Goal: Task Accomplishment & Management: Use online tool/utility

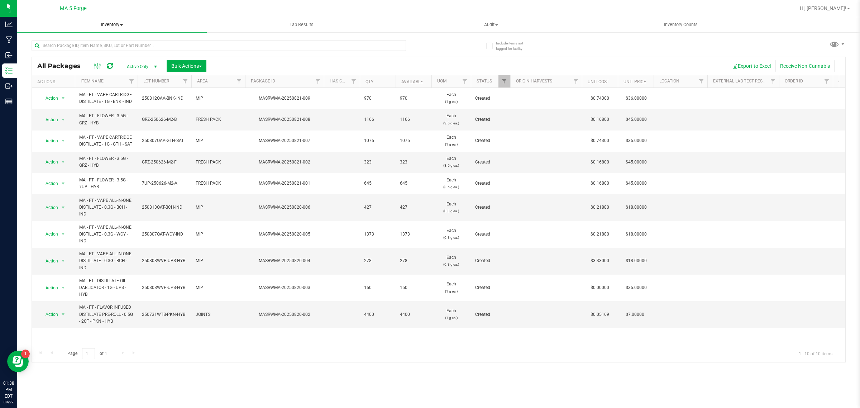
click at [111, 25] on span "Inventory" at bounding box center [112, 25] width 190 height 6
click at [99, 84] on li "From bill of materials" at bounding box center [112, 86] width 190 height 9
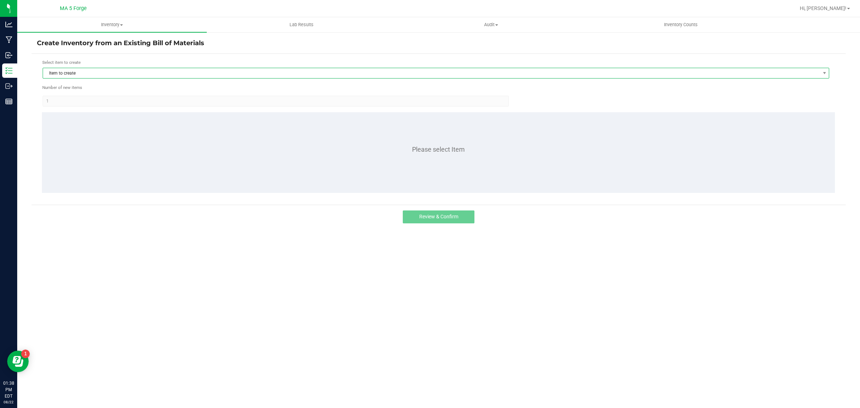
click at [124, 78] on span "Item to create" at bounding box center [431, 73] width 777 height 10
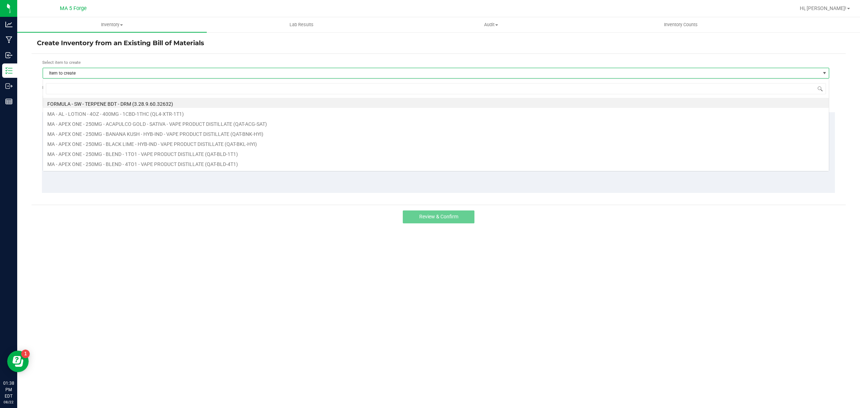
scroll to position [11, 787]
type input "qul"
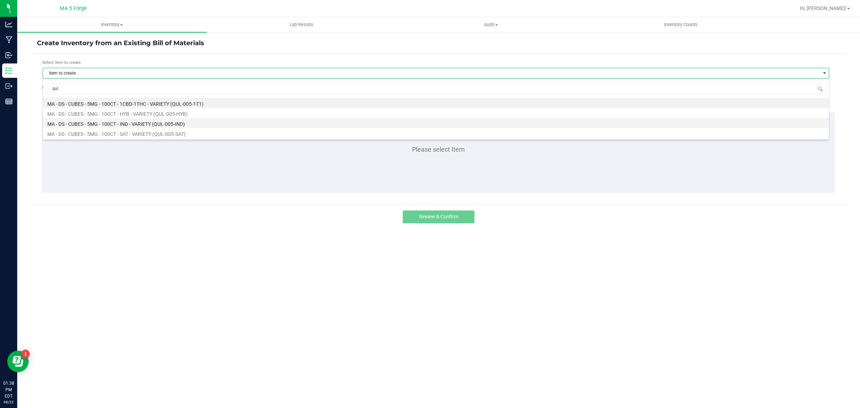
click at [182, 126] on li "MA - DS - CUBES - 5MG - 100CT - IND - VARIETY (QUL-005-IND)" at bounding box center [436, 123] width 786 height 10
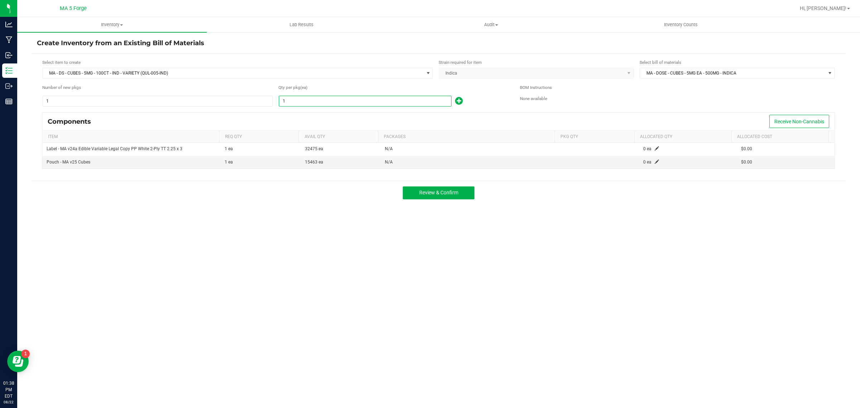
click at [302, 106] on input "1" at bounding box center [365, 101] width 172 height 10
type input "440"
click at [655, 161] on span at bounding box center [657, 161] width 4 height 4
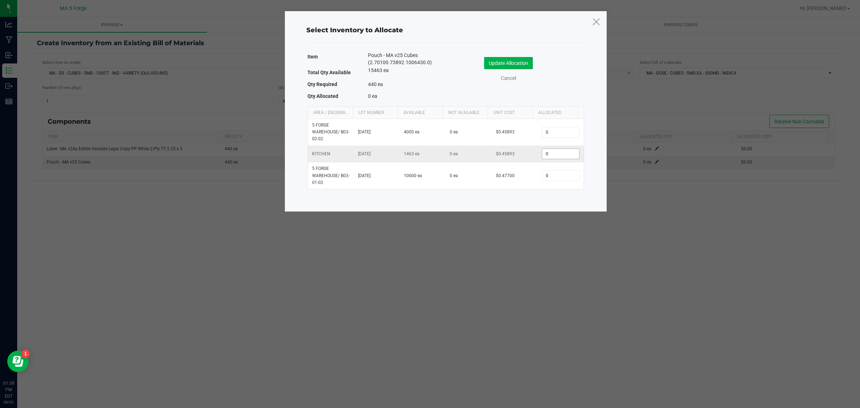
click at [571, 152] on input "0" at bounding box center [560, 154] width 37 height 10
type input "440"
click at [522, 65] on button "Update Allocation" at bounding box center [508, 63] width 49 height 12
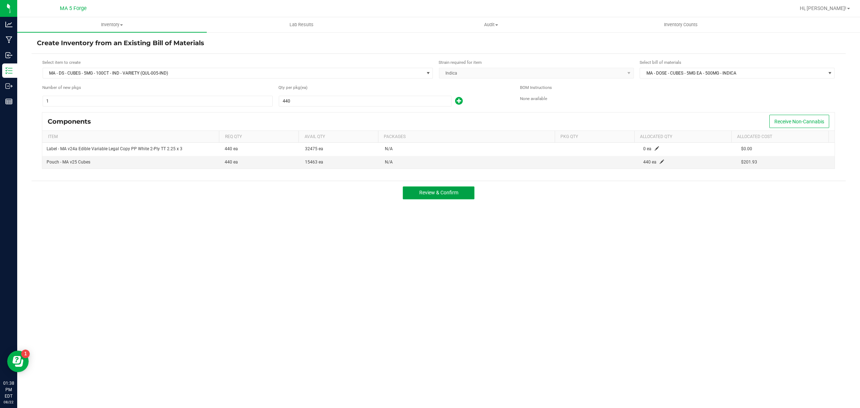
click at [425, 190] on span "Review & Confirm" at bounding box center [438, 193] width 39 height 6
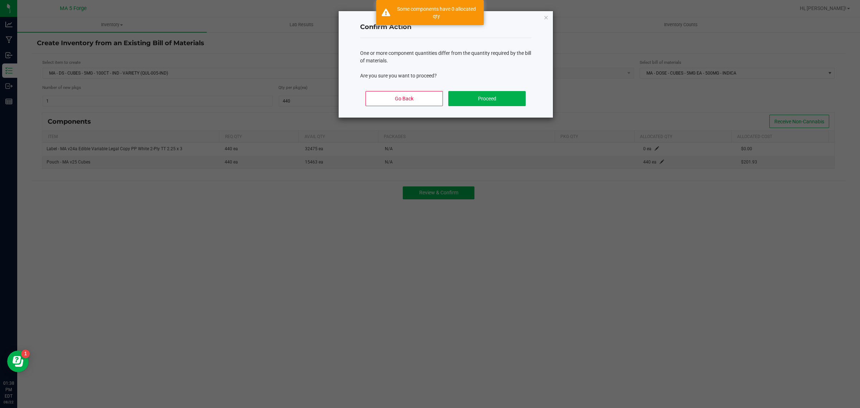
click at [502, 107] on div "Go Back Proceed" at bounding box center [445, 101] width 171 height 32
click at [497, 97] on button "Proceed" at bounding box center [486, 98] width 77 height 15
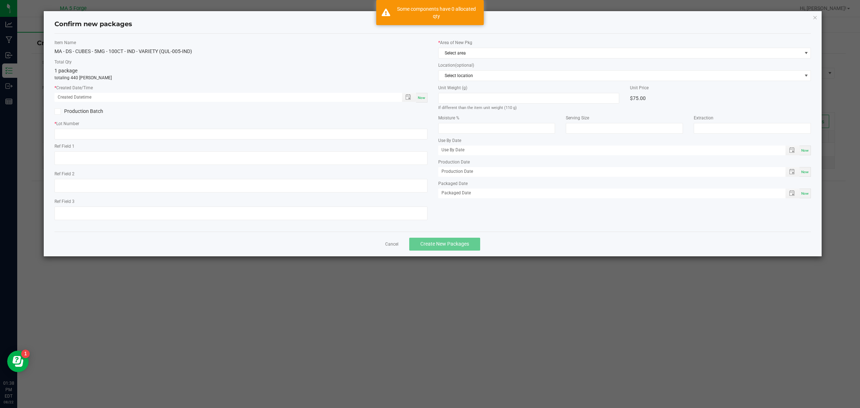
click at [421, 96] on span "Now" at bounding box center [422, 98] width 8 height 4
type input "[DATE] 01:38 PM"
click at [82, 113] on label "Production Batch" at bounding box center [144, 112] width 181 height 8
click at [0, 0] on input "Production Batch" at bounding box center [0, 0] width 0 height 0
click at [92, 133] on input "text" at bounding box center [240, 134] width 373 height 11
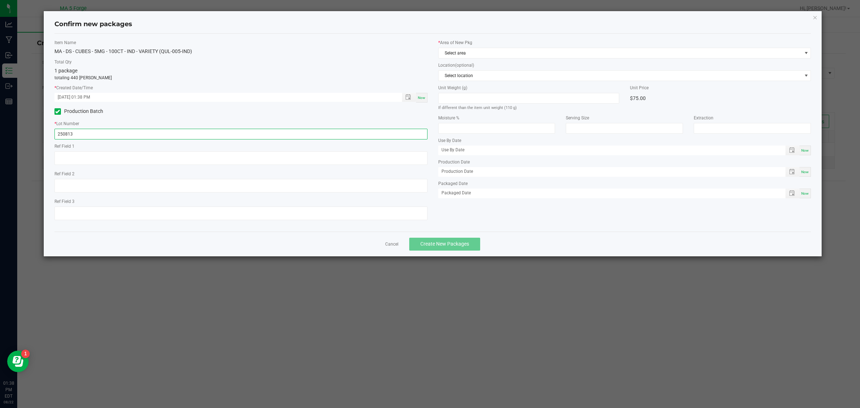
type input "250813QUV-EAC-IND"
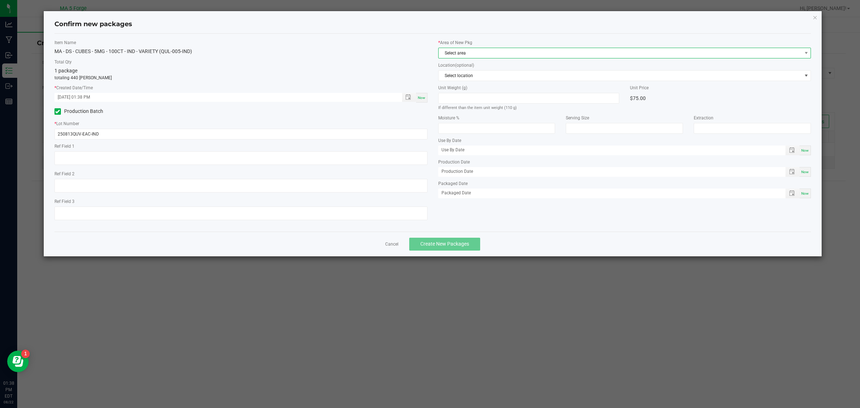
click at [447, 49] on span "Select area" at bounding box center [620, 53] width 363 height 10
click at [462, 115] on li "KITCHEN" at bounding box center [624, 113] width 372 height 10
click at [443, 242] on span "Create New Packages" at bounding box center [444, 244] width 49 height 6
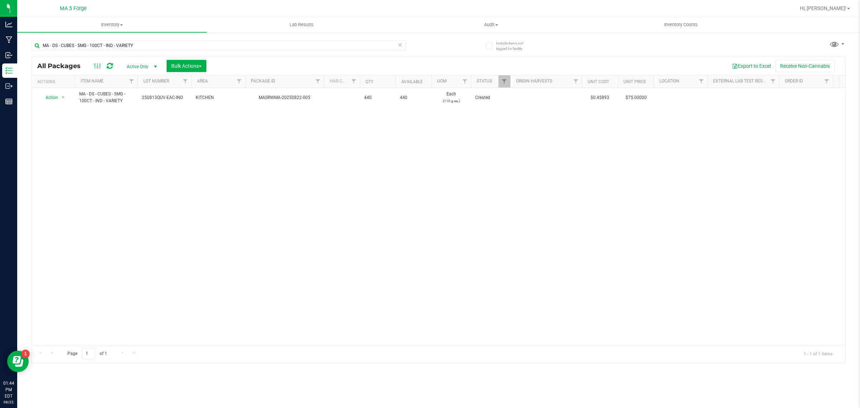
click at [398, 46] on icon at bounding box center [399, 44] width 5 height 9
